Goal: Find specific page/section: Find specific page/section

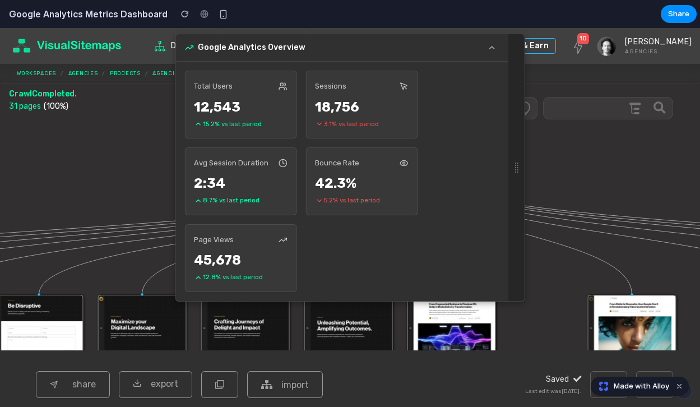
click at [538, 19] on section "Google Analytics Metrics Dashboard Share" at bounding box center [348, 14] width 696 height 28
click at [320, 24] on section "Google Analytics Metrics Dashboard Share" at bounding box center [348, 14] width 696 height 28
